Goal: Task Accomplishment & Management: Use online tool/utility

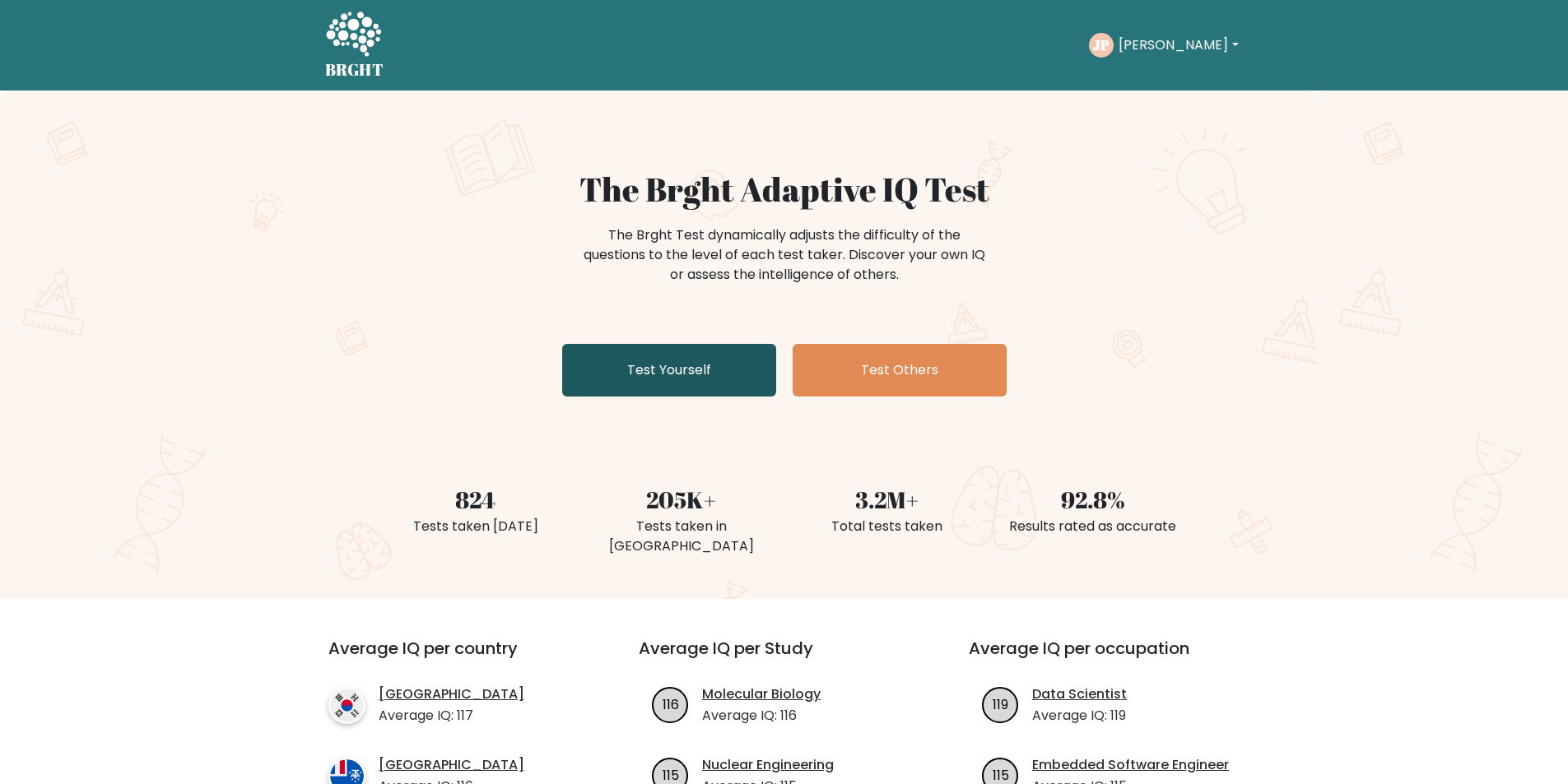
click at [706, 384] on link "Test Yourself" at bounding box center [669, 370] width 214 height 52
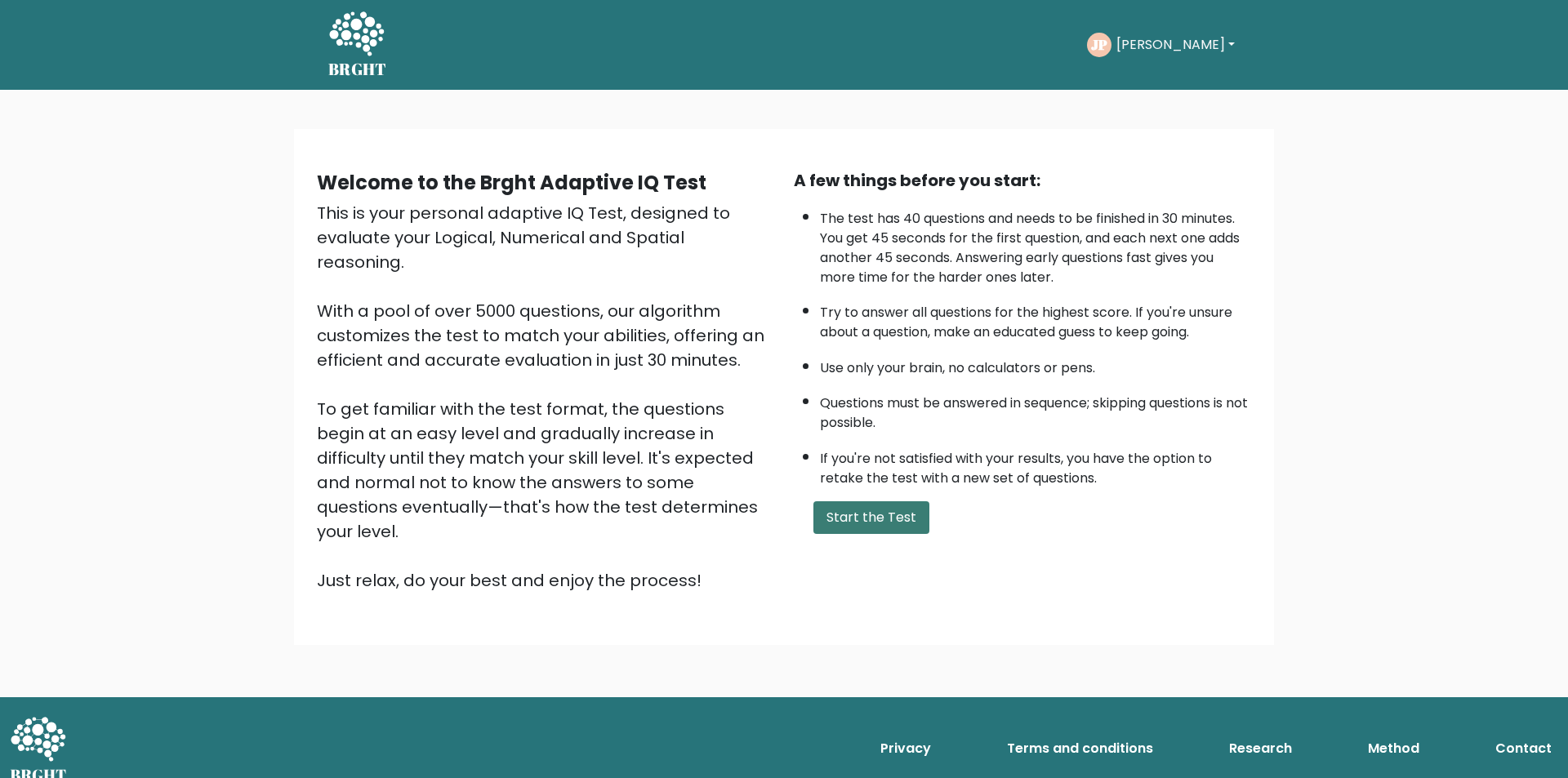
click at [864, 517] on button "Start the Test" at bounding box center [872, 518] width 116 height 32
